Goal: Task Accomplishment & Management: Use online tool/utility

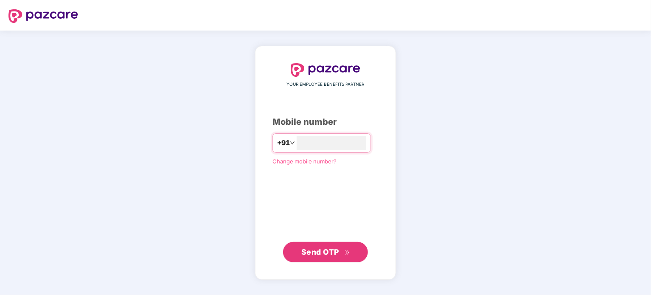
type input "**********"
click at [332, 252] on span "Send OTP" at bounding box center [320, 251] width 38 height 9
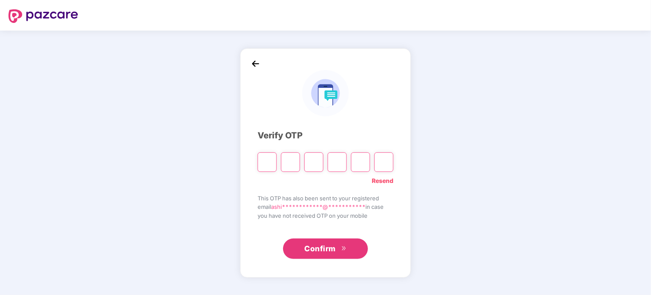
type input "*"
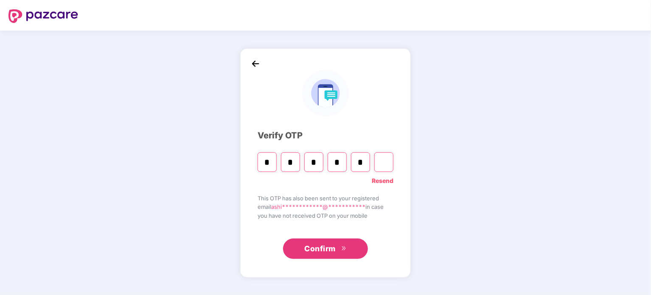
type input "*"
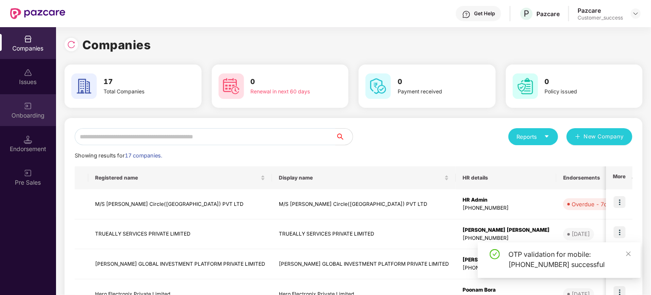
click at [27, 113] on div "Onboarding" at bounding box center [28, 115] width 56 height 8
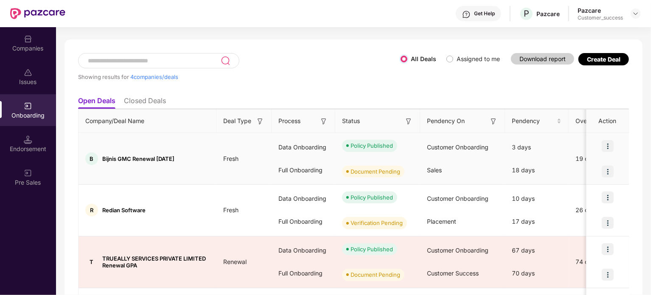
scroll to position [36, 0]
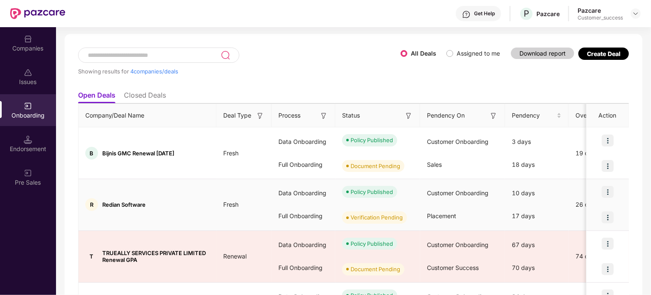
click at [609, 194] on img at bounding box center [608, 192] width 12 height 12
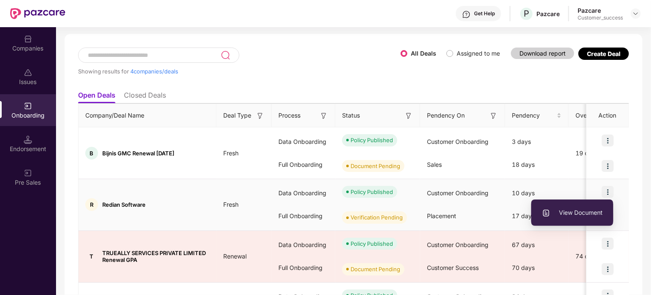
click at [573, 211] on span "View Document" at bounding box center [572, 212] width 61 height 9
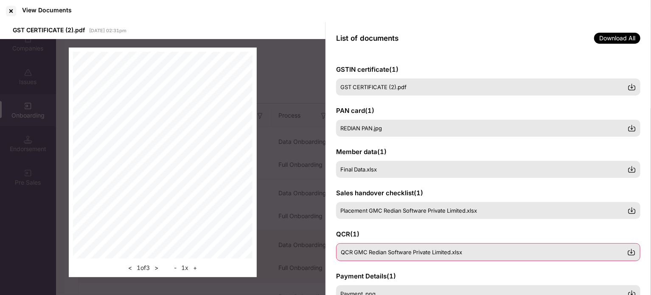
click at [386, 252] on span "QCR GMC Redian Software Private Limited.xlsx" at bounding box center [401, 252] width 121 height 7
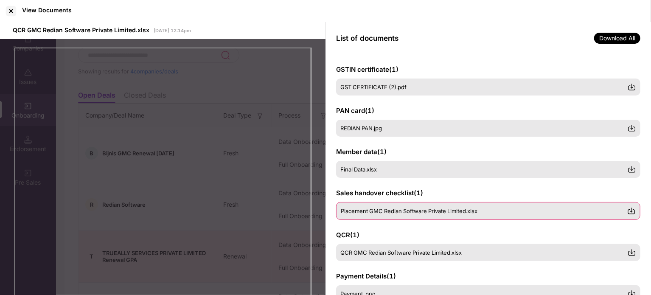
click at [414, 211] on span "Placement GMC Redian Software Private Limited.xlsx" at bounding box center [409, 211] width 137 height 7
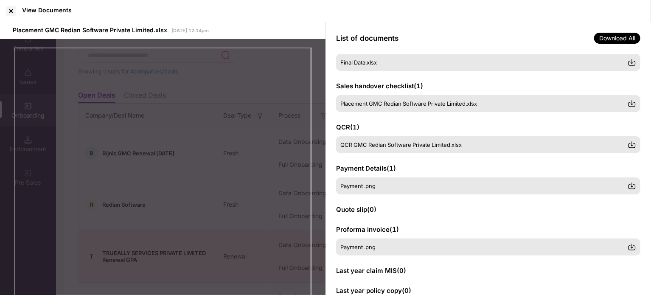
scroll to position [107, 0]
